Goal: Task Accomplishment & Management: Manage account settings

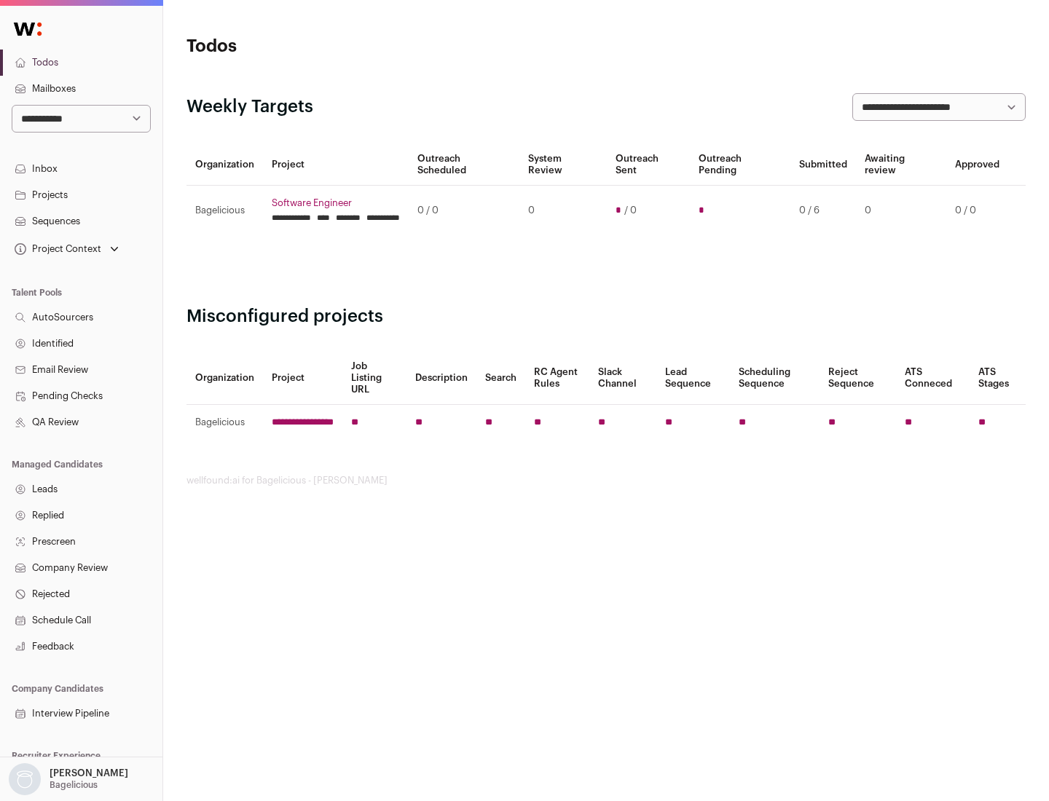
click at [81, 194] on link "Projects" at bounding box center [81, 195] width 162 height 26
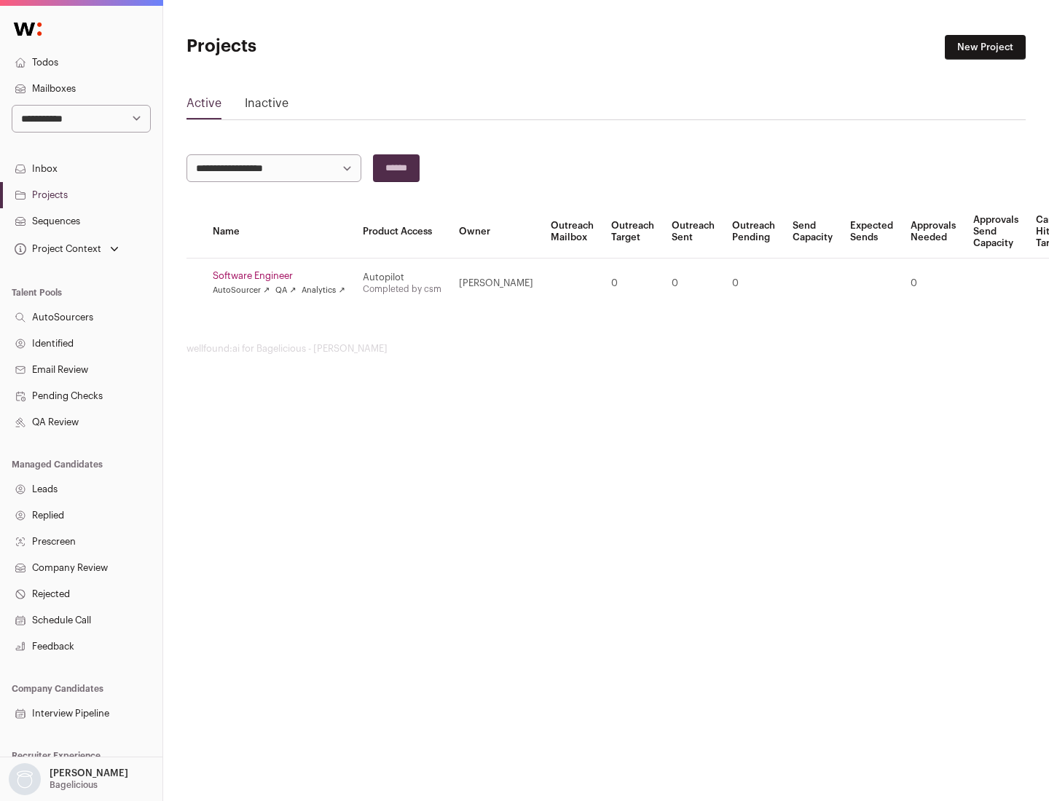
click at [283, 276] on link "Software Engineer" at bounding box center [279, 276] width 133 height 12
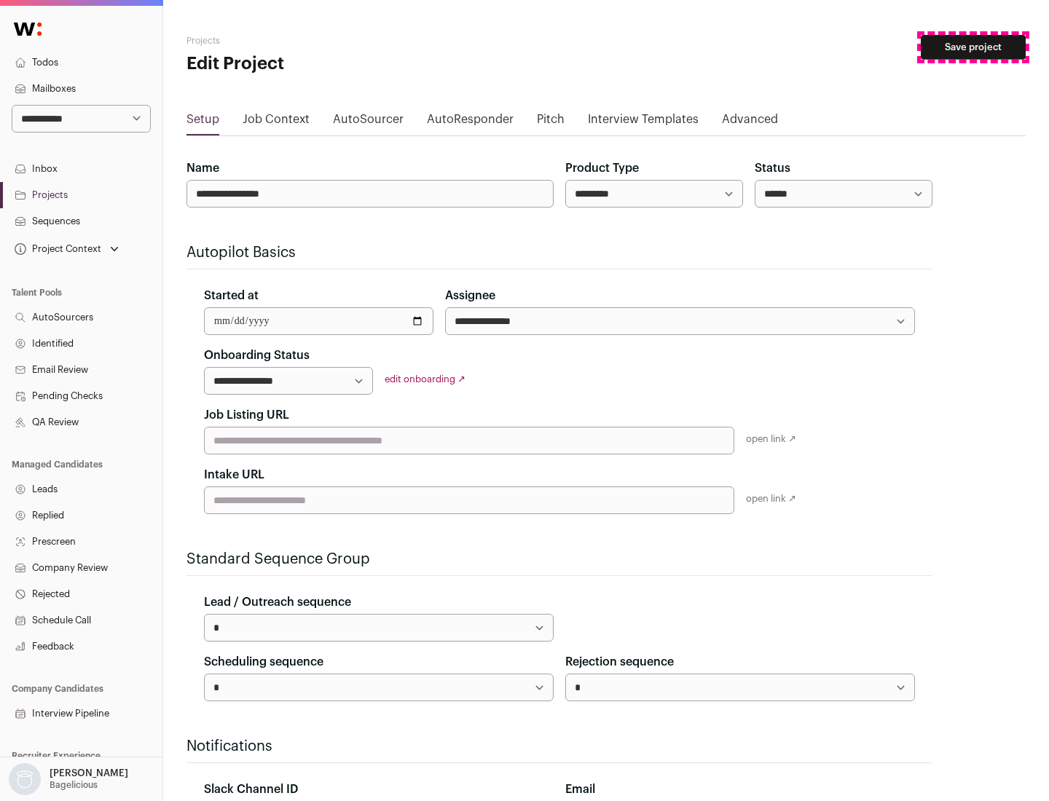
click at [973, 47] on button "Save project" at bounding box center [973, 47] width 105 height 25
